Goal: Check status

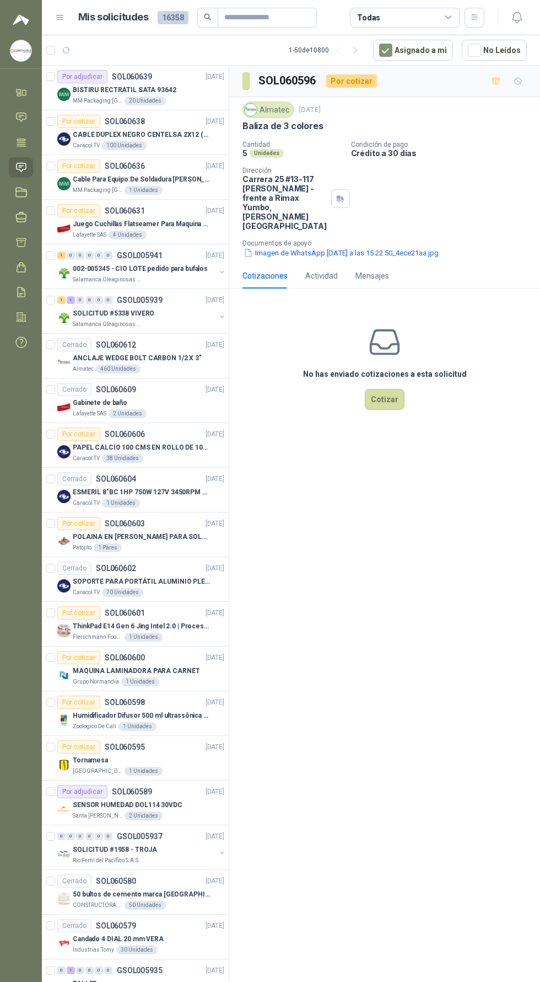
scroll to position [193, 0]
